Goal: Task Accomplishment & Management: Use online tool/utility

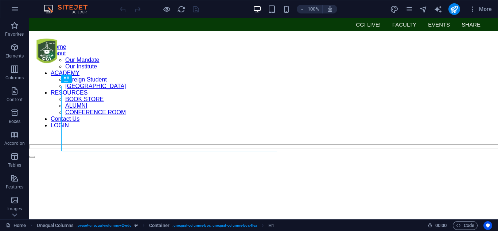
scroll to position [224, 0]
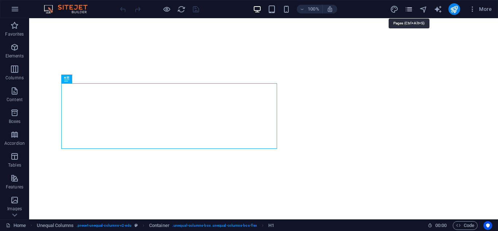
click at [409, 10] on icon "pages" at bounding box center [408, 9] width 8 height 8
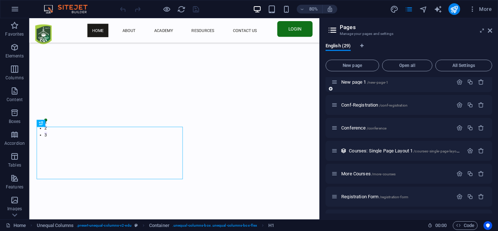
scroll to position [459, 0]
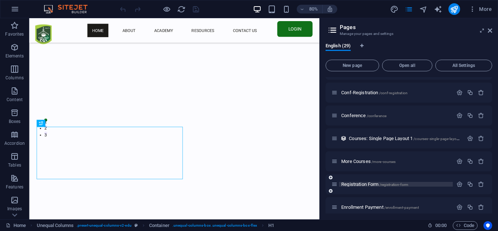
click at [353, 184] on span "Registration Form /registration-form" at bounding box center [374, 184] width 67 height 5
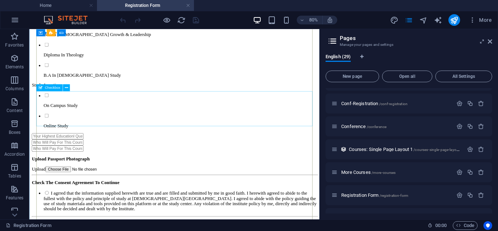
scroll to position [372, 0]
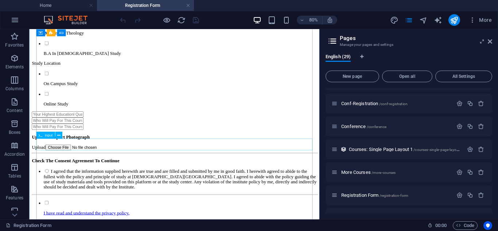
click at [151, 155] on div at bounding box center [210, 152] width 357 height 8
click at [58, 135] on icon at bounding box center [58, 135] width 3 height 6
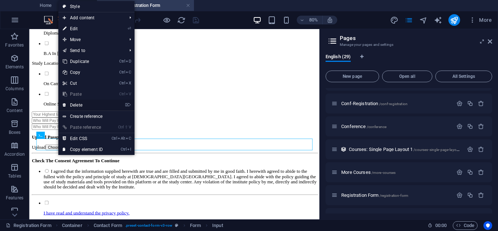
click at [78, 106] on link "⌦ Delete" at bounding box center [82, 105] width 49 height 11
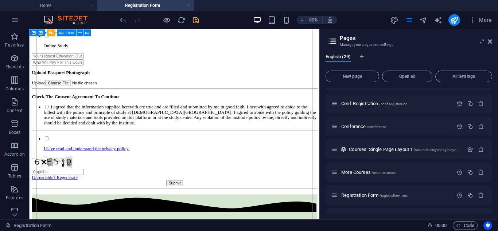
scroll to position [446, 0]
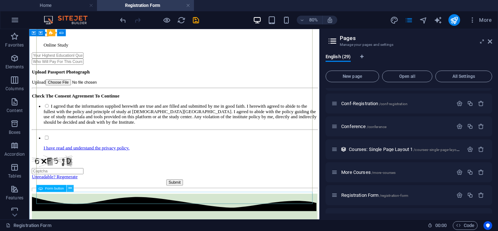
click at [70, 190] on icon at bounding box center [69, 188] width 3 height 6
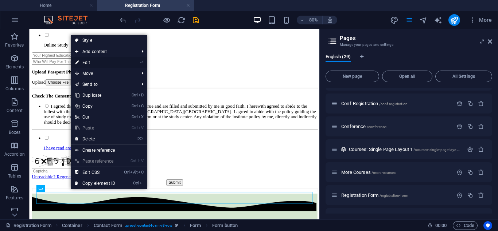
click at [86, 59] on link "⏎ Edit" at bounding box center [95, 62] width 49 height 11
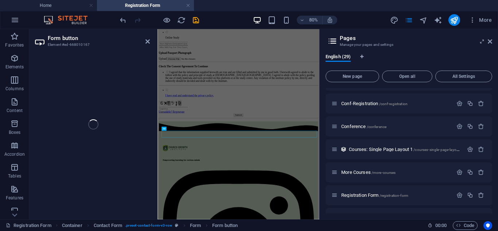
scroll to position [423, 0]
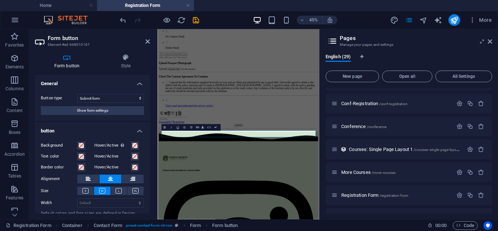
click at [66, 64] on h4 "Form button" at bounding box center [68, 61] width 67 height 15
drag, startPoint x: 99, startPoint y: 108, endPoint x: 95, endPoint y: 105, distance: 4.4
click at [98, 107] on span "Show form settings" at bounding box center [92, 110] width 31 height 9
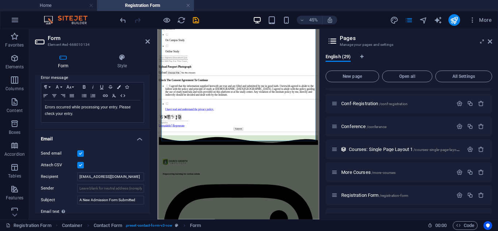
scroll to position [164, 0]
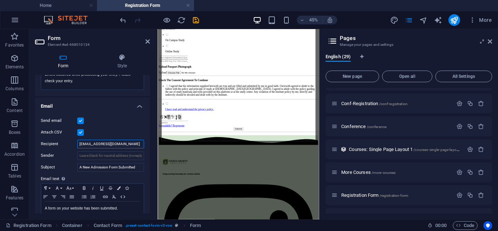
click at [80, 144] on input "[EMAIL_ADDRESS][DOMAIN_NAME]" at bounding box center [110, 144] width 67 height 9
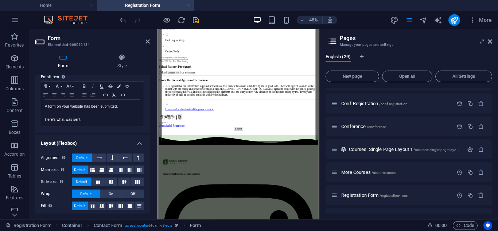
scroll to position [269, 0]
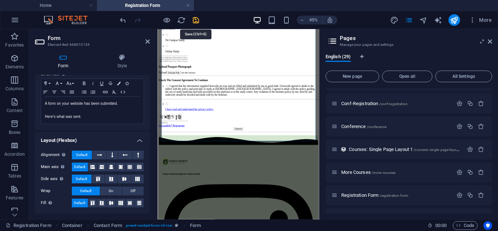
click at [192, 17] on icon "save" at bounding box center [196, 20] width 8 height 8
checkbox input "false"
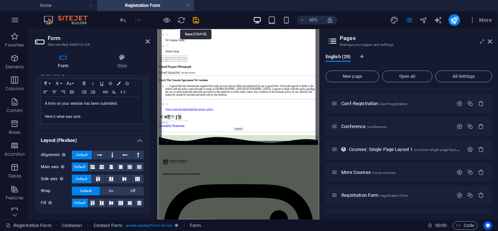
checkbox input "false"
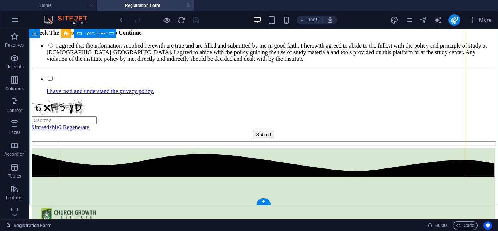
scroll to position [527, 0]
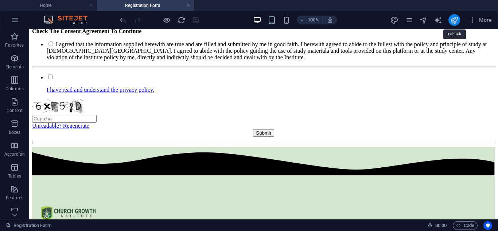
click at [456, 16] on icon "publish" at bounding box center [454, 20] width 8 height 8
